Goal: Use online tool/utility: Utilize a website feature to perform a specific function

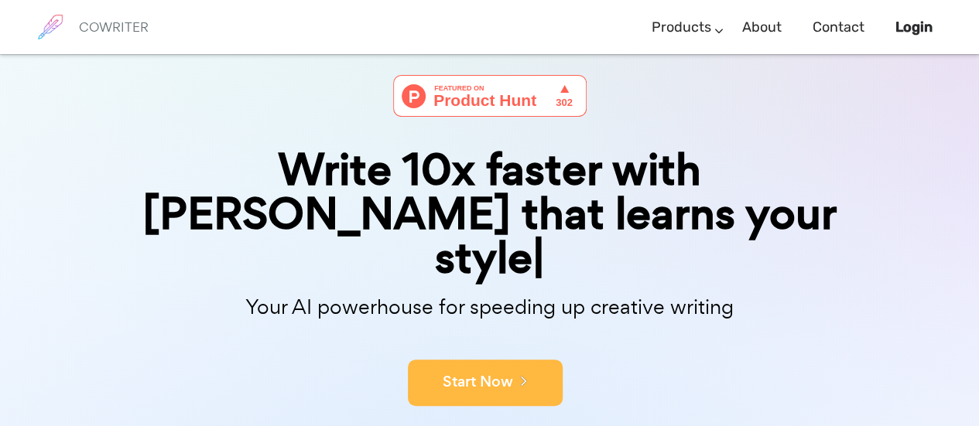
scroll to position [57, 0]
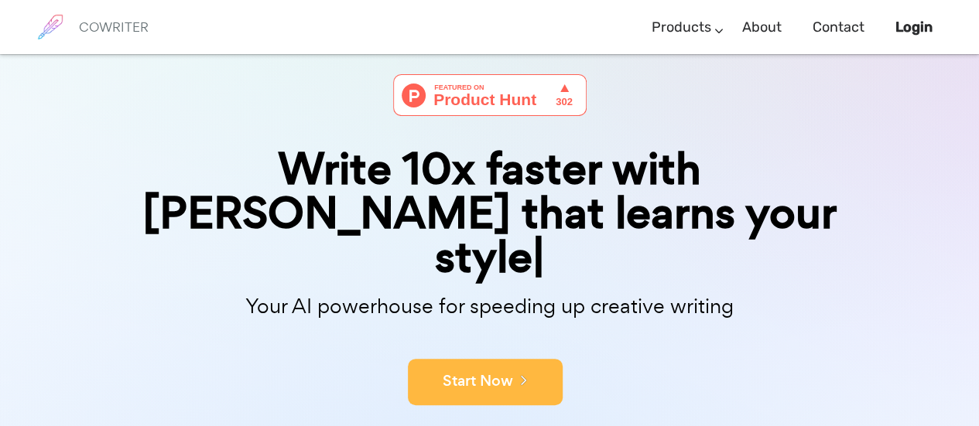
click at [518, 359] on button "Start Now" at bounding box center [485, 382] width 155 height 46
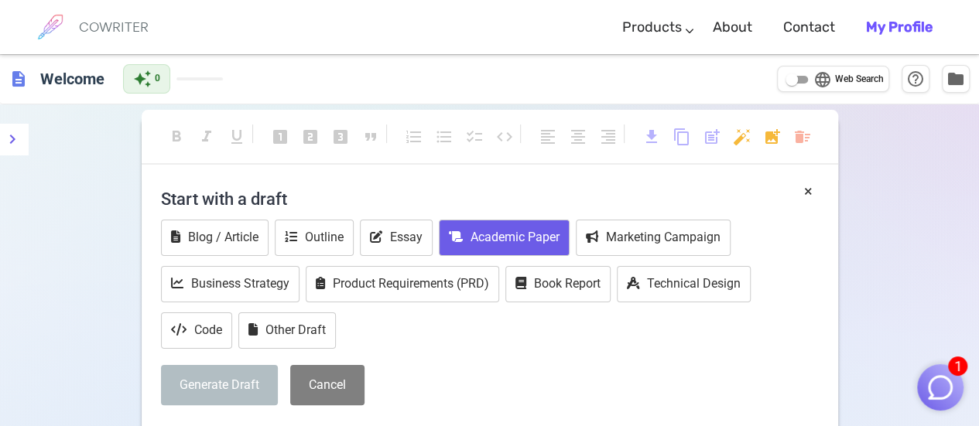
click at [471, 237] on button "Academic Paper" at bounding box center [504, 238] width 131 height 36
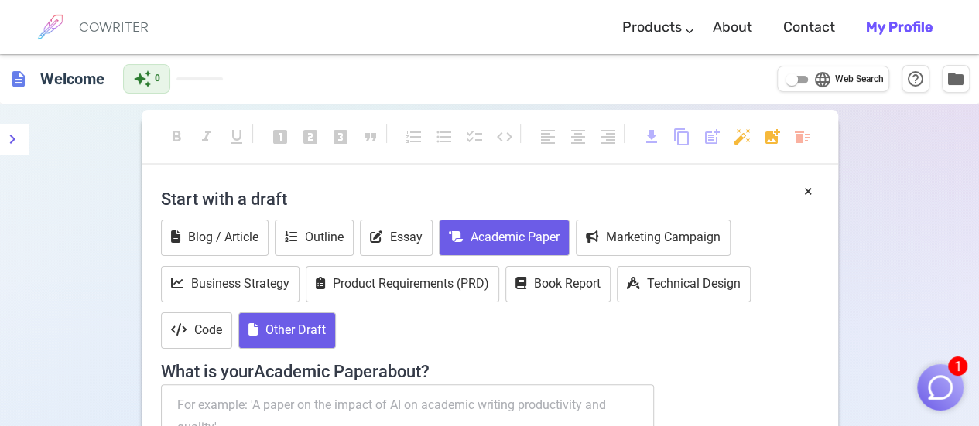
click at [275, 329] on button "Other Draft" at bounding box center [286, 331] width 97 height 36
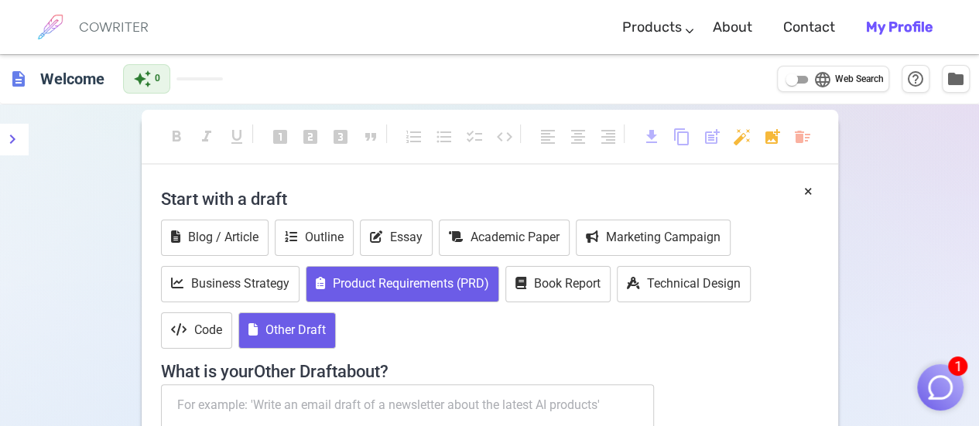
click at [379, 279] on button "Product Requirements (PRD)" at bounding box center [402, 284] width 193 height 36
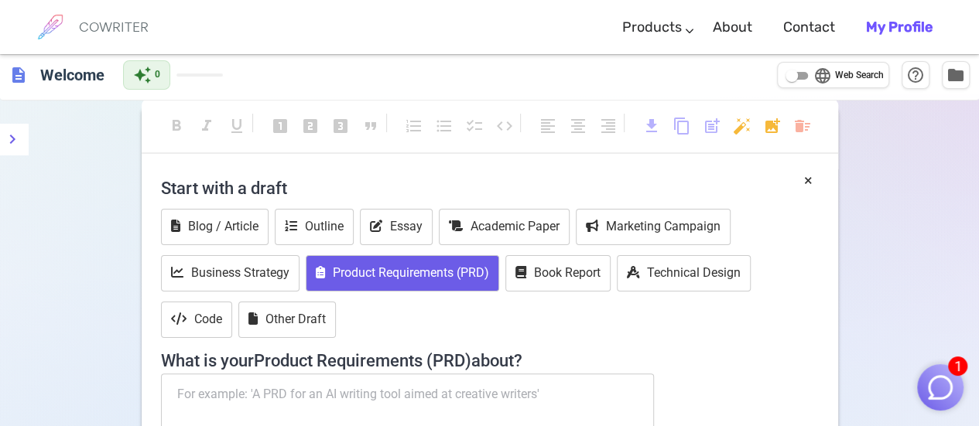
scroll to position [7, 0]
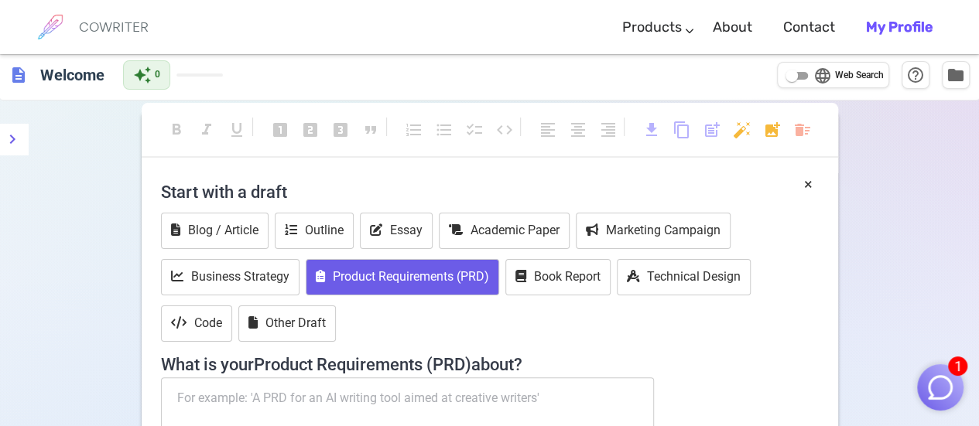
click at [556, 307] on div "Blog / Article Outline Essay Academic Paper Marketing Campaign Business Strateg…" at bounding box center [490, 279] width 658 height 132
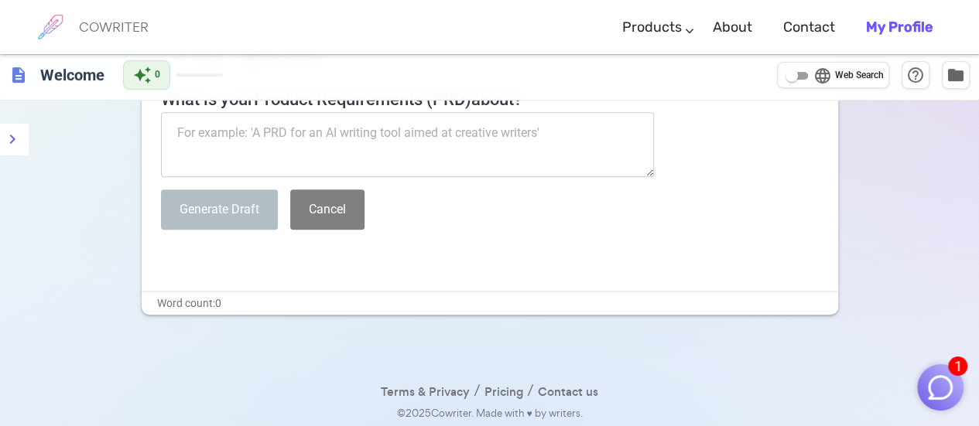
scroll to position [0, 0]
